Goal: Register for event/course

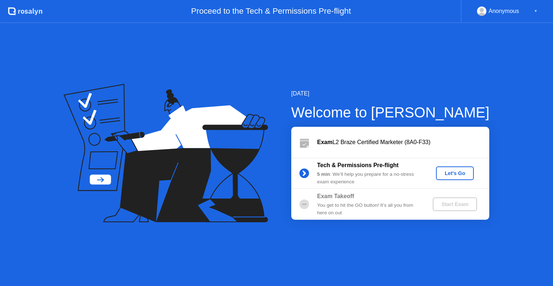
click at [463, 172] on div "Let's Go" at bounding box center [455, 173] width 32 height 6
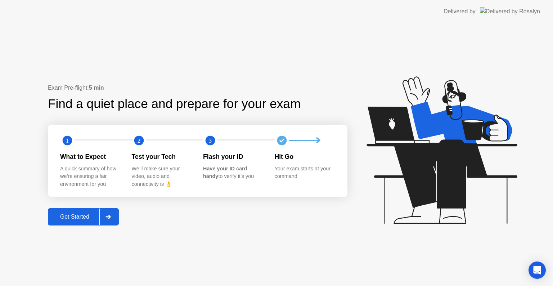
click at [76, 217] on div "Get Started" at bounding box center [74, 217] width 49 height 6
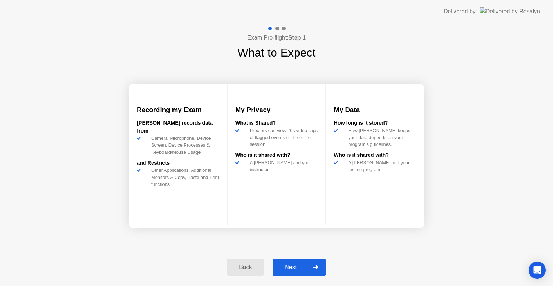
click at [292, 268] on div "Next" at bounding box center [291, 267] width 32 height 6
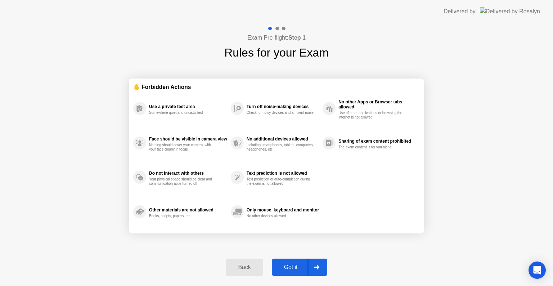
click at [292, 268] on div "Got it" at bounding box center [291, 267] width 34 height 6
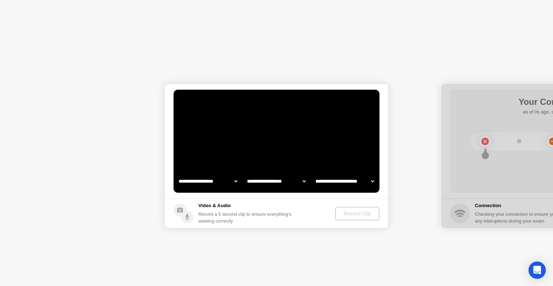
select select "**********"
select select "*******"
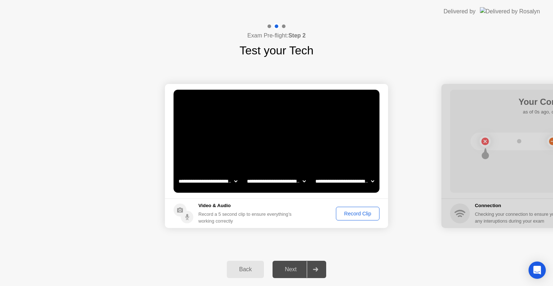
click at [363, 209] on button "Record Clip" at bounding box center [358, 214] width 44 height 14
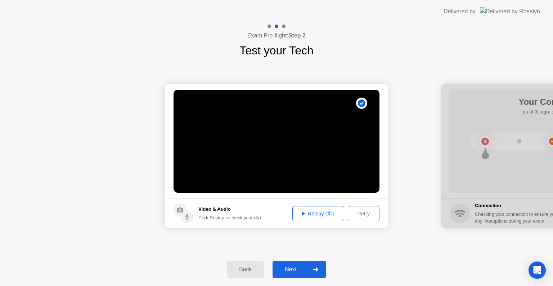
click at [335, 213] on div "Replay Clip" at bounding box center [318, 214] width 47 height 6
click at [294, 267] on div "Next" at bounding box center [291, 269] width 32 height 6
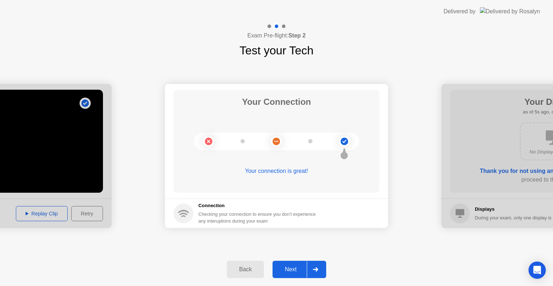
click at [298, 270] on div "Next" at bounding box center [291, 269] width 32 height 6
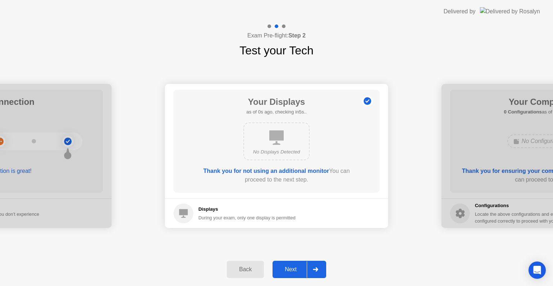
click at [285, 271] on div "Next" at bounding box center [291, 269] width 32 height 6
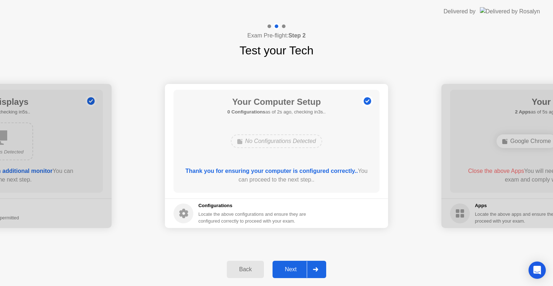
click at [287, 271] on div "Next" at bounding box center [291, 269] width 32 height 6
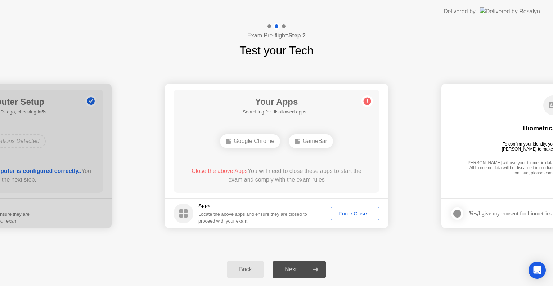
click at [349, 216] on div "Force Close..." at bounding box center [355, 214] width 44 height 6
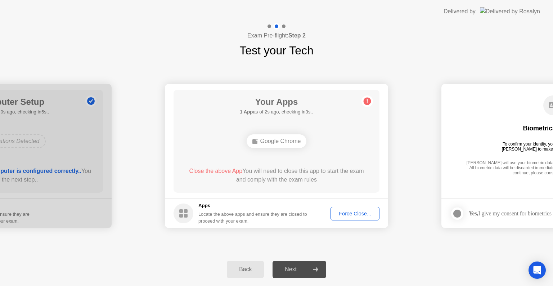
click at [359, 215] on div "Force Close..." at bounding box center [355, 214] width 44 height 6
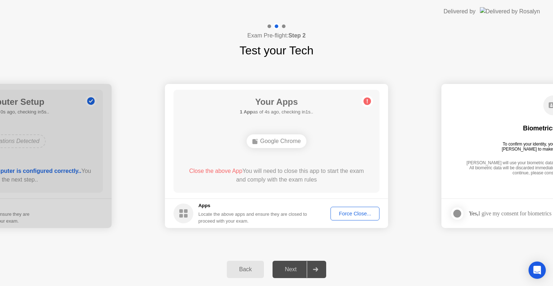
click at [360, 216] on div "Force Close..." at bounding box center [355, 214] width 44 height 6
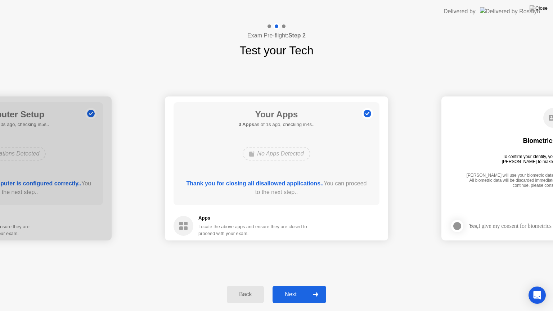
click at [294, 286] on div "Next" at bounding box center [291, 294] width 32 height 6
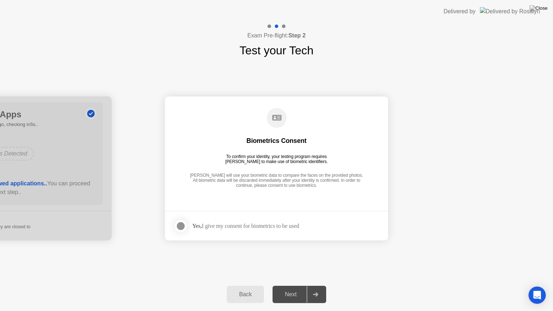
click at [182, 228] on div at bounding box center [180, 226] width 9 height 9
click at [294, 286] on button "Next" at bounding box center [300, 294] width 54 height 17
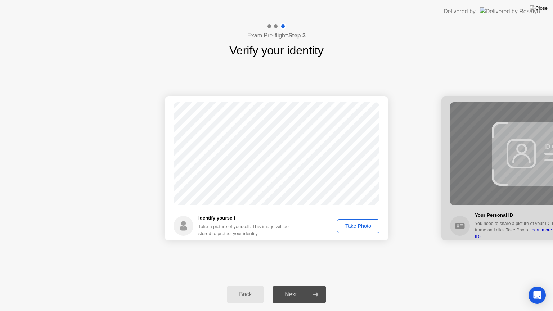
click at [360, 225] on div "Take Photo" at bounding box center [358, 226] width 37 height 6
click at [289, 286] on div "Next" at bounding box center [291, 294] width 32 height 6
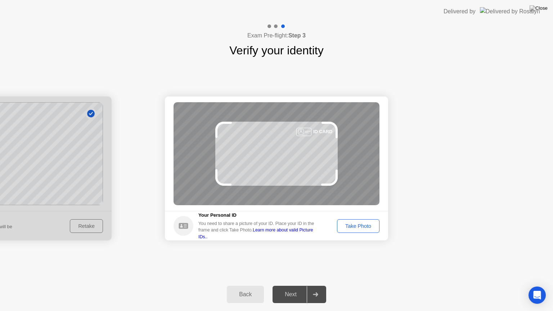
click at [353, 224] on div "Take Photo" at bounding box center [358, 226] width 37 height 6
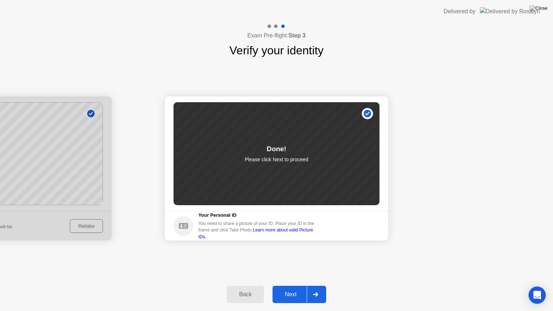
click at [295, 286] on div "Next" at bounding box center [291, 294] width 32 height 6
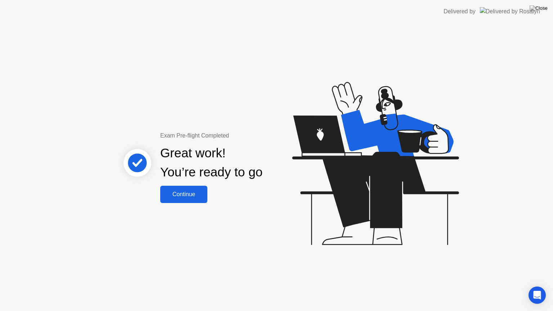
click at [189, 195] on div "Continue" at bounding box center [183, 194] width 43 height 6
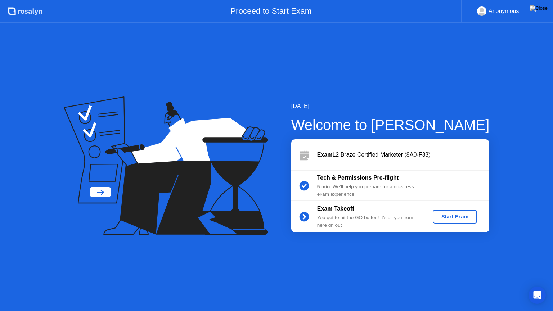
click at [451, 219] on div "Start Exam" at bounding box center [455, 217] width 39 height 6
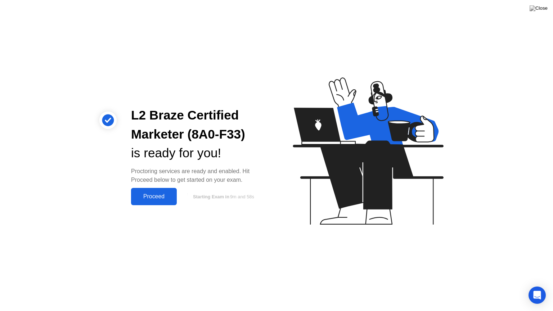
click at [149, 196] on div "Proceed" at bounding box center [153, 196] width 41 height 6
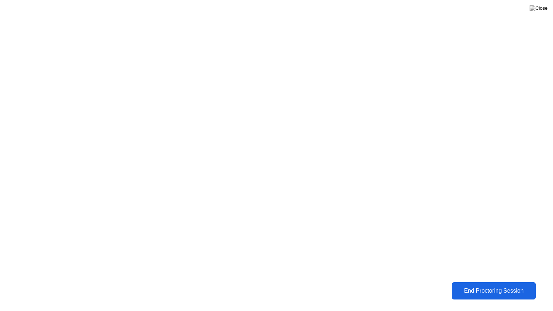
click at [489, 286] on div "End Proctoring Session" at bounding box center [494, 291] width 80 height 6
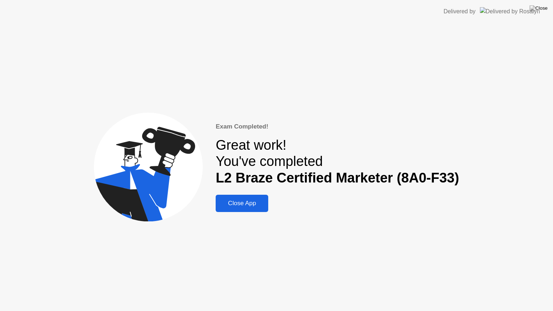
click at [238, 206] on div "Close App" at bounding box center [242, 203] width 48 height 7
